Goal: Task Accomplishment & Management: Use online tool/utility

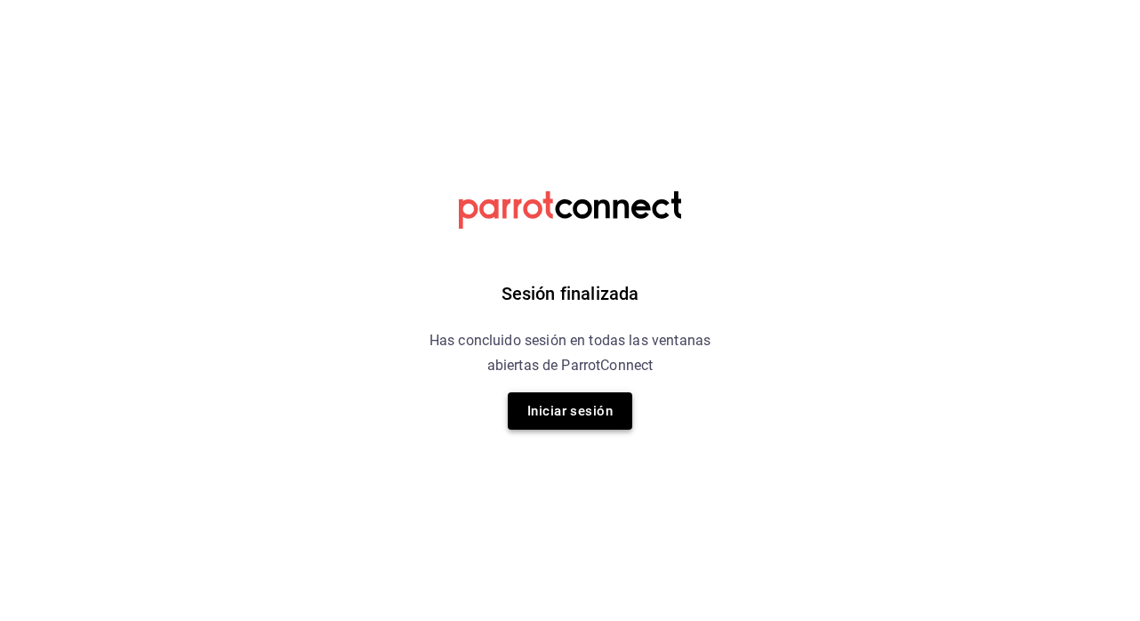
click at [597, 417] on button "Iniciar sesión" at bounding box center [570, 410] width 125 height 37
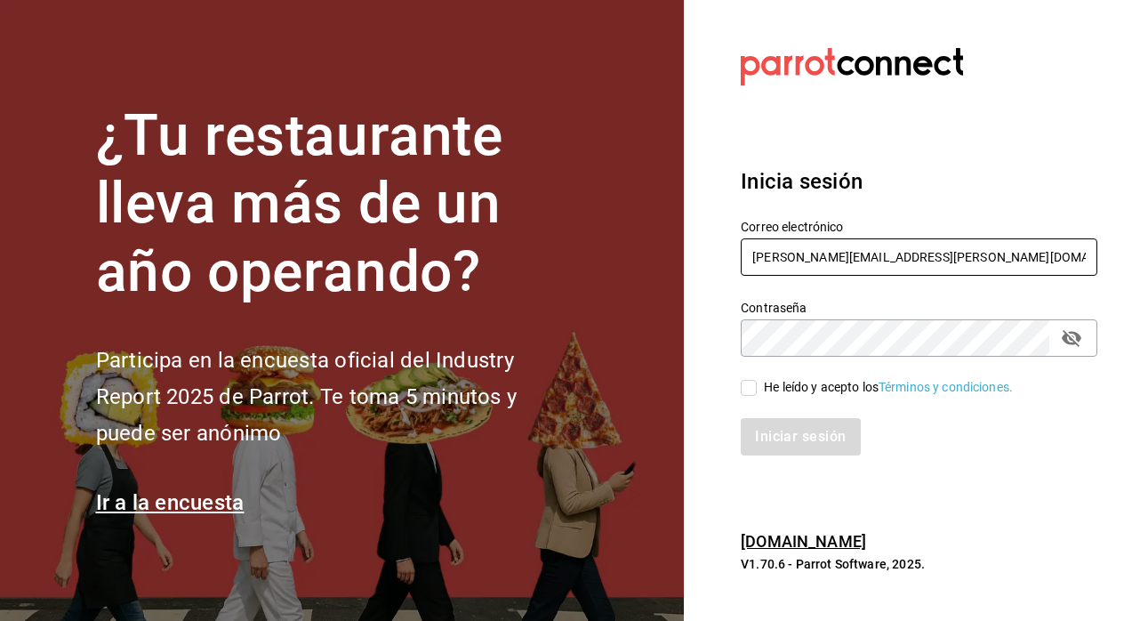
type input "[PERSON_NAME][EMAIL_ADDRESS][PERSON_NAME][DOMAIN_NAME]"
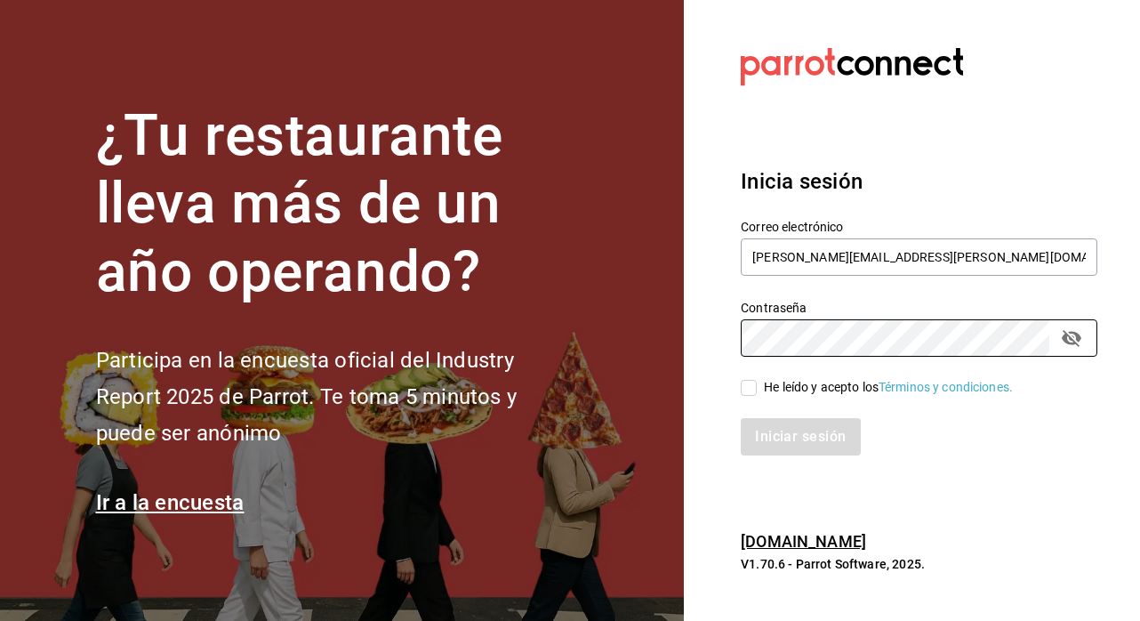
click at [749, 390] on input "He leído y acepto los Términos y condiciones." at bounding box center [749, 388] width 16 height 16
checkbox input "true"
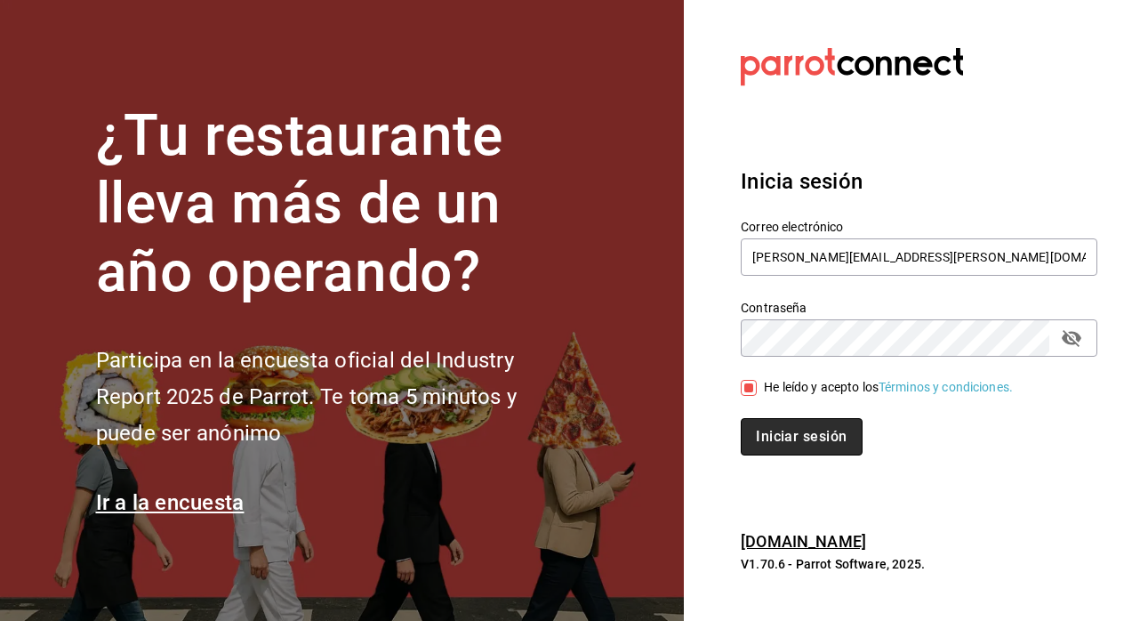
click at [802, 434] on button "Iniciar sesión" at bounding box center [801, 436] width 121 height 37
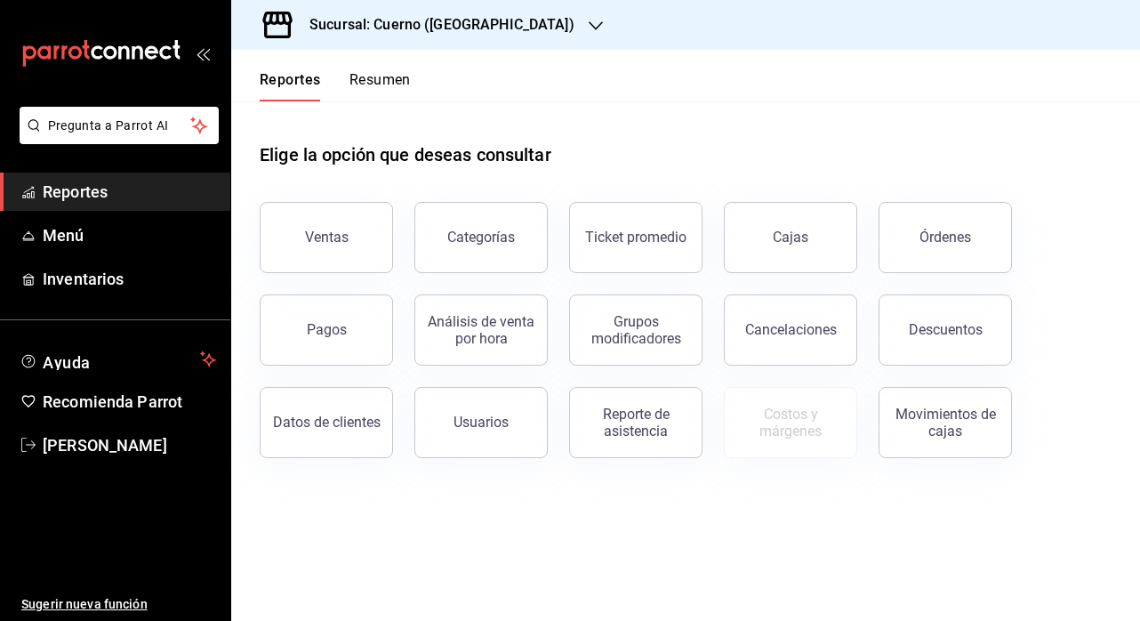
click at [407, 29] on h3 "Sucursal: Cuerno ([GEOGRAPHIC_DATA])" at bounding box center [434, 24] width 279 height 21
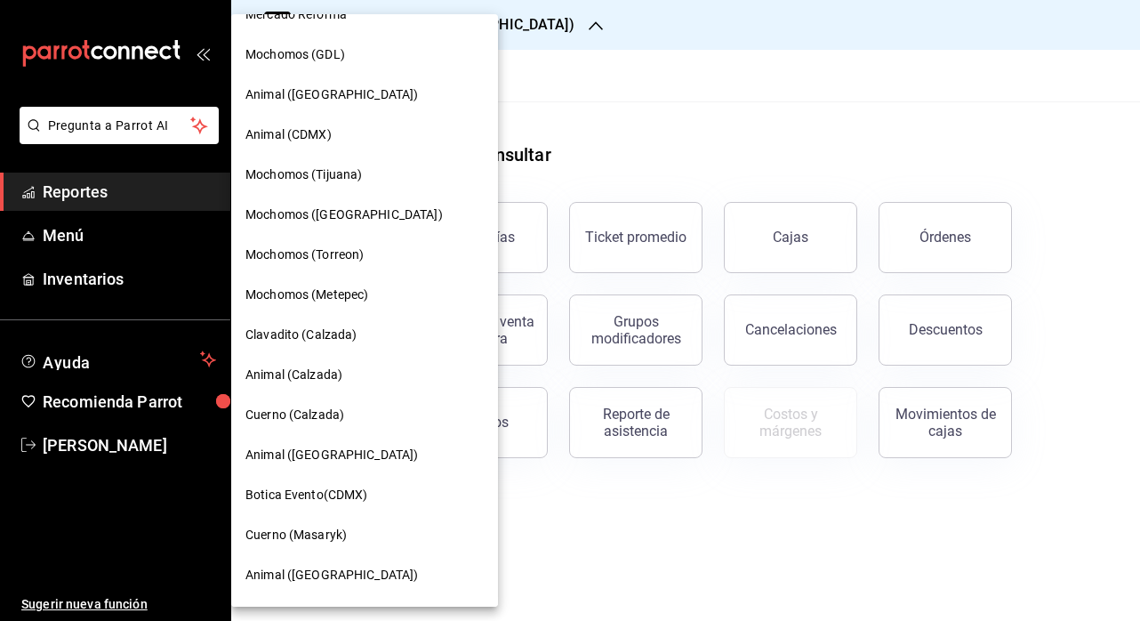
scroll to position [40, 0]
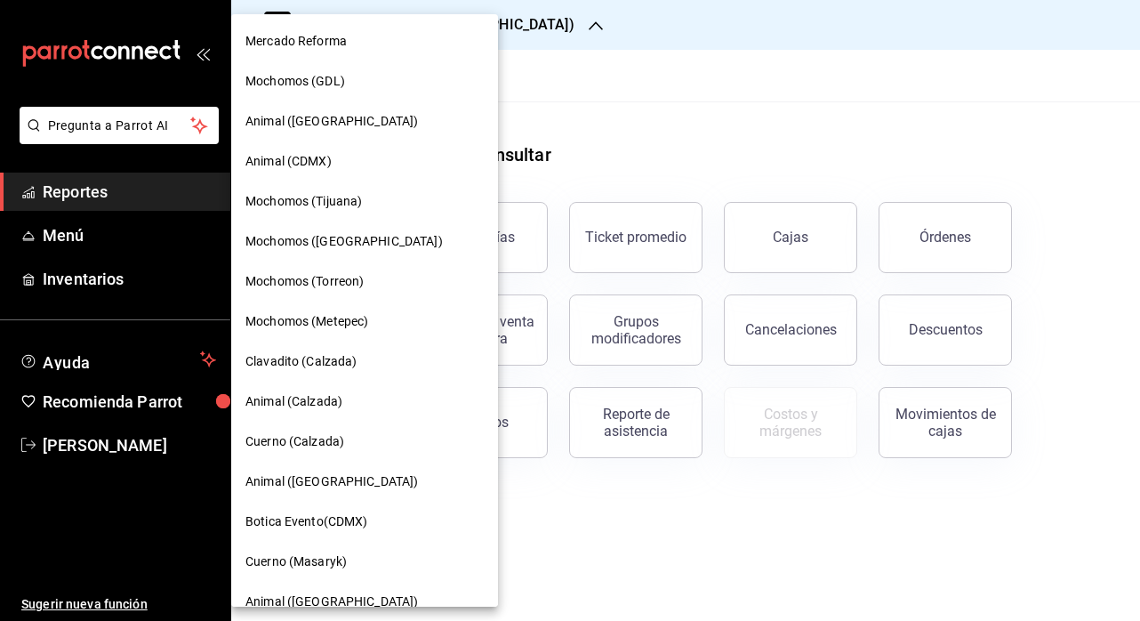
click at [311, 354] on span "Clavadito (Calzada)" at bounding box center [301, 361] width 112 height 19
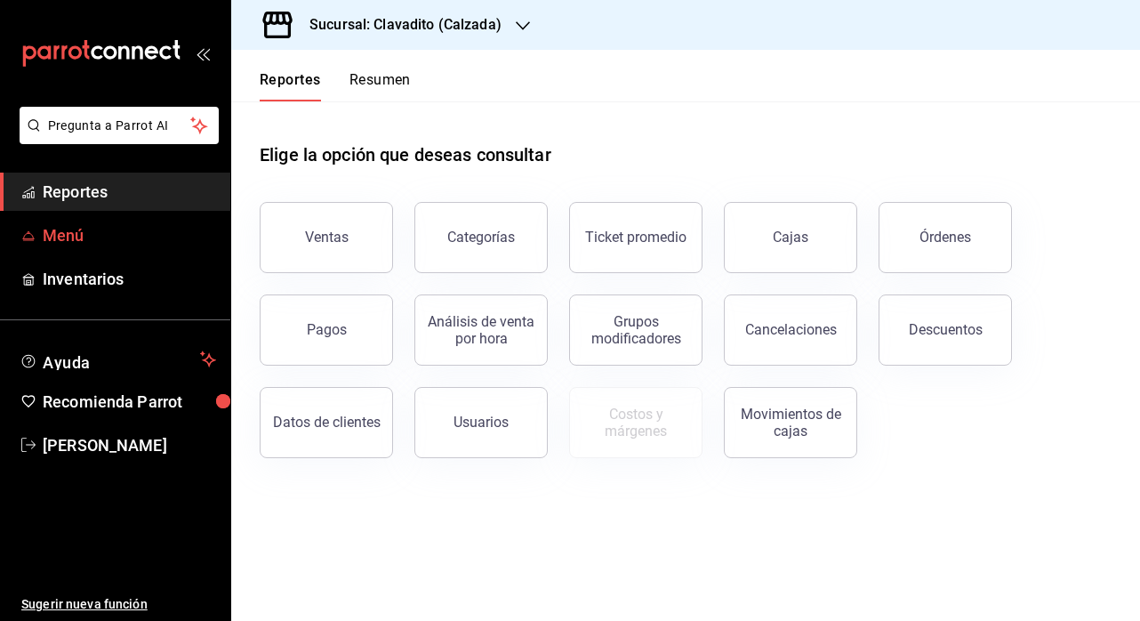
click at [71, 242] on span "Menú" at bounding box center [129, 235] width 173 height 24
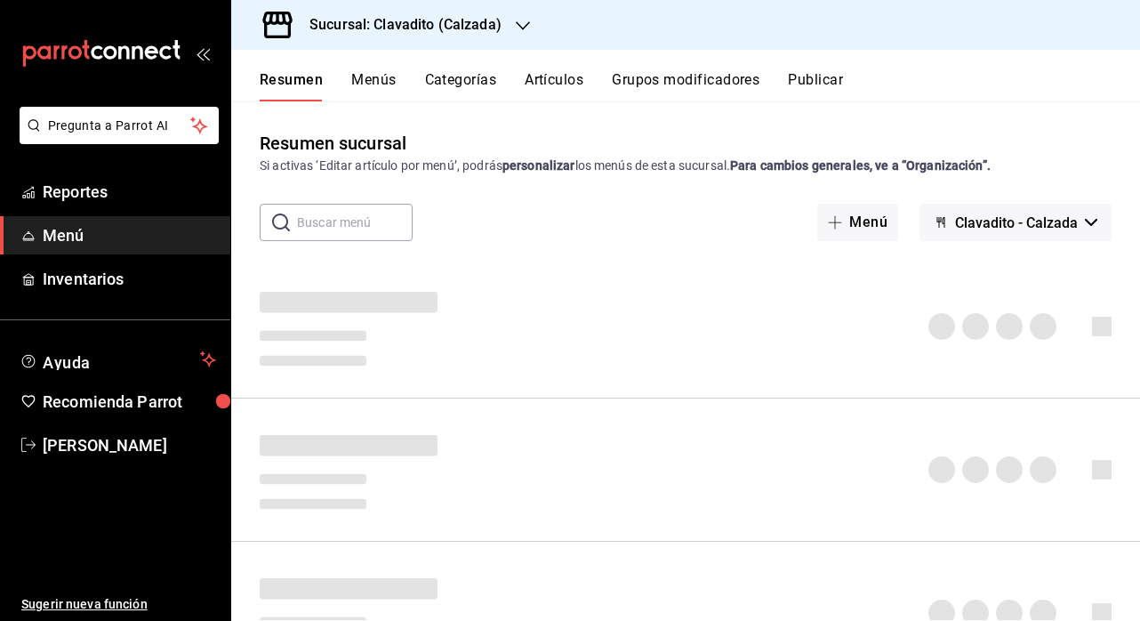
click at [563, 72] on button "Artículos" at bounding box center [554, 86] width 59 height 30
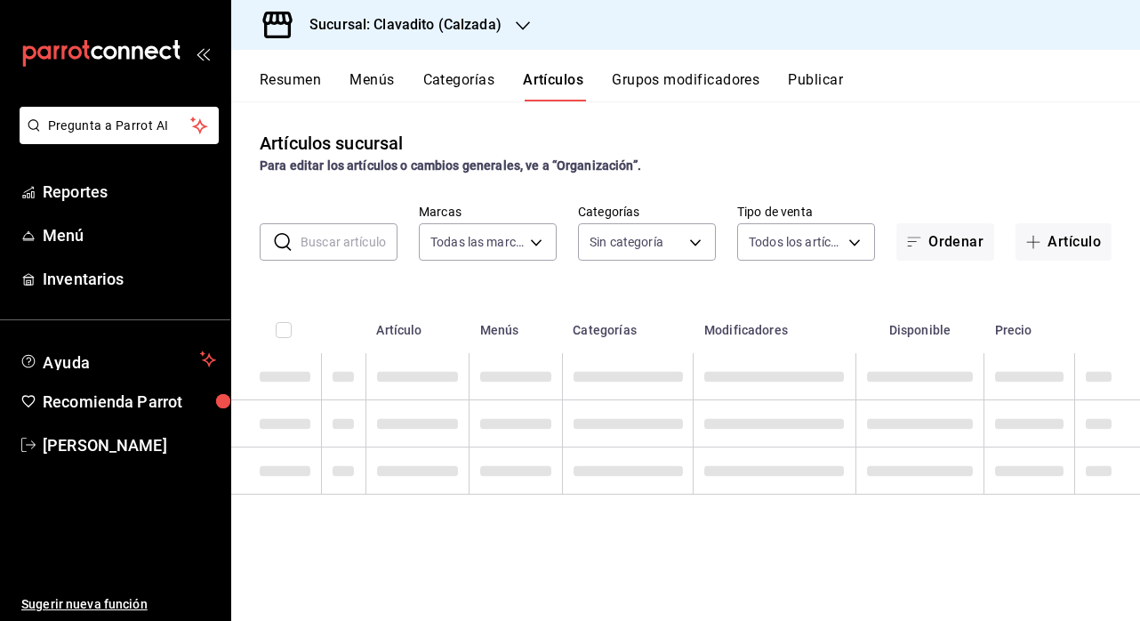
type input "7c6329b2-7c80-4d0a-92e1-359a60270725"
click at [331, 229] on input "text" at bounding box center [349, 242] width 97 height 36
type input "maka"
type input "baf57ed1-919f-4c82-8763-5f61bb5ecf6c,a733550a-1833-4f39-b337-4b288d8ef239,37b97…"
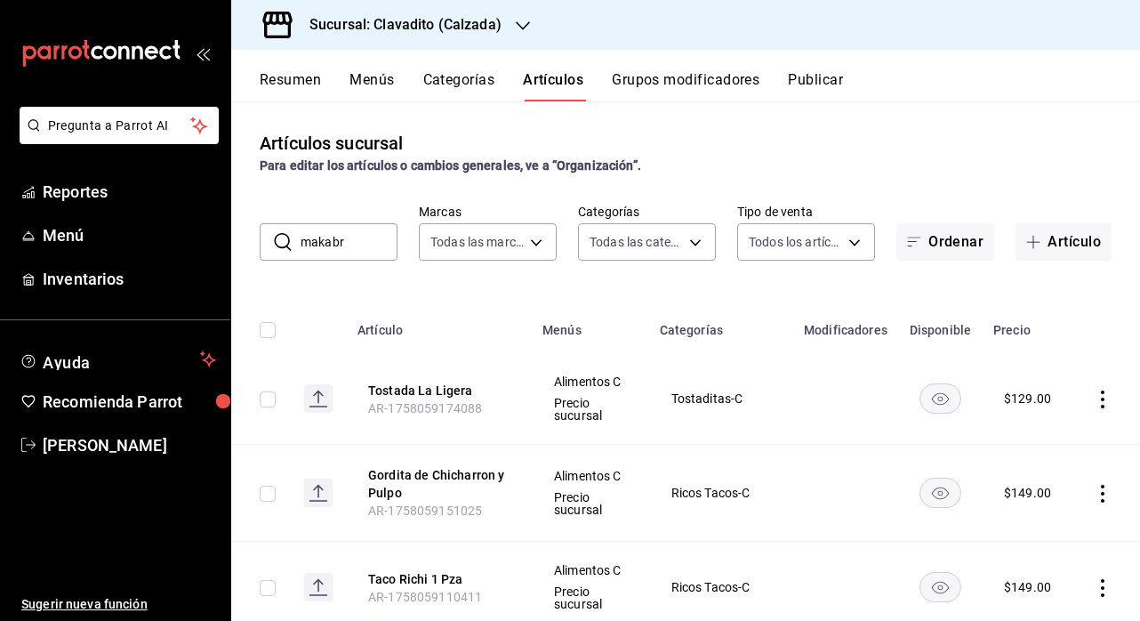
type input "makabra"
